Goal: Go to known website: Go to known website

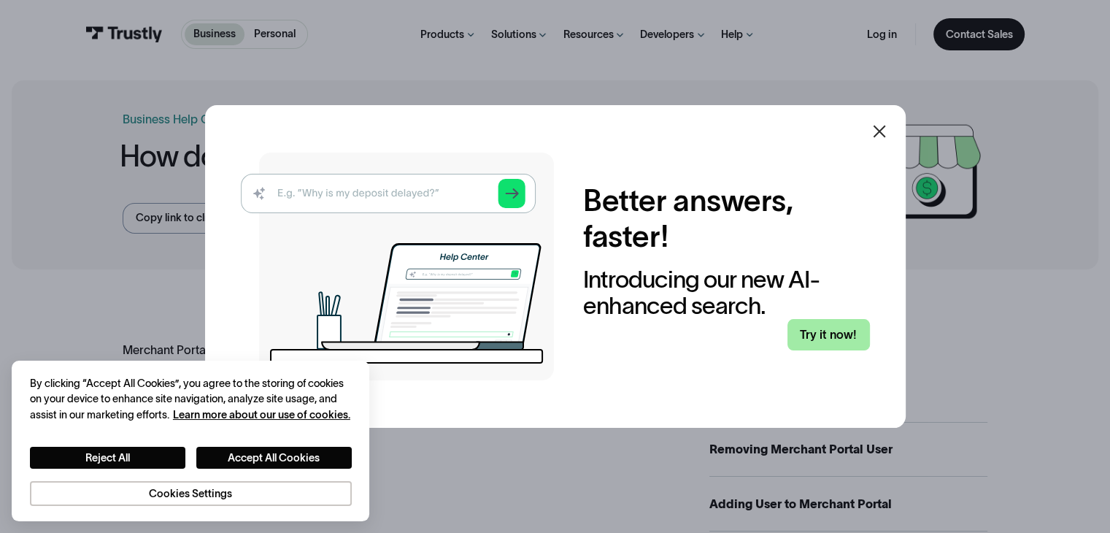
click at [825, 334] on link "Try it now!" at bounding box center [829, 334] width 82 height 31
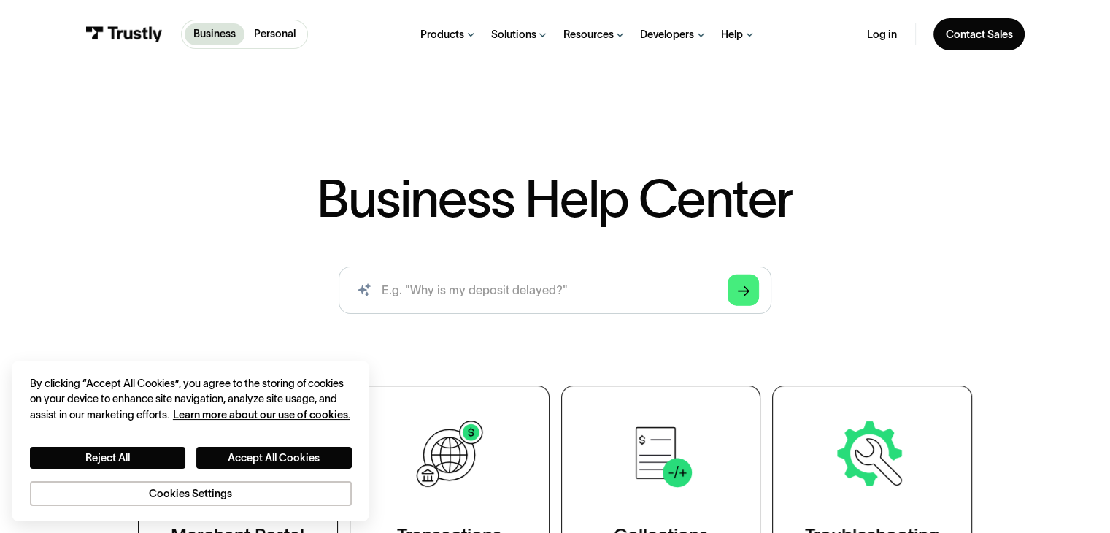
click at [882, 30] on link "Log in" at bounding box center [882, 35] width 30 height 14
click at [273, 35] on p "Personal" at bounding box center [275, 33] width 42 height 15
